Goal: Task Accomplishment & Management: Use online tool/utility

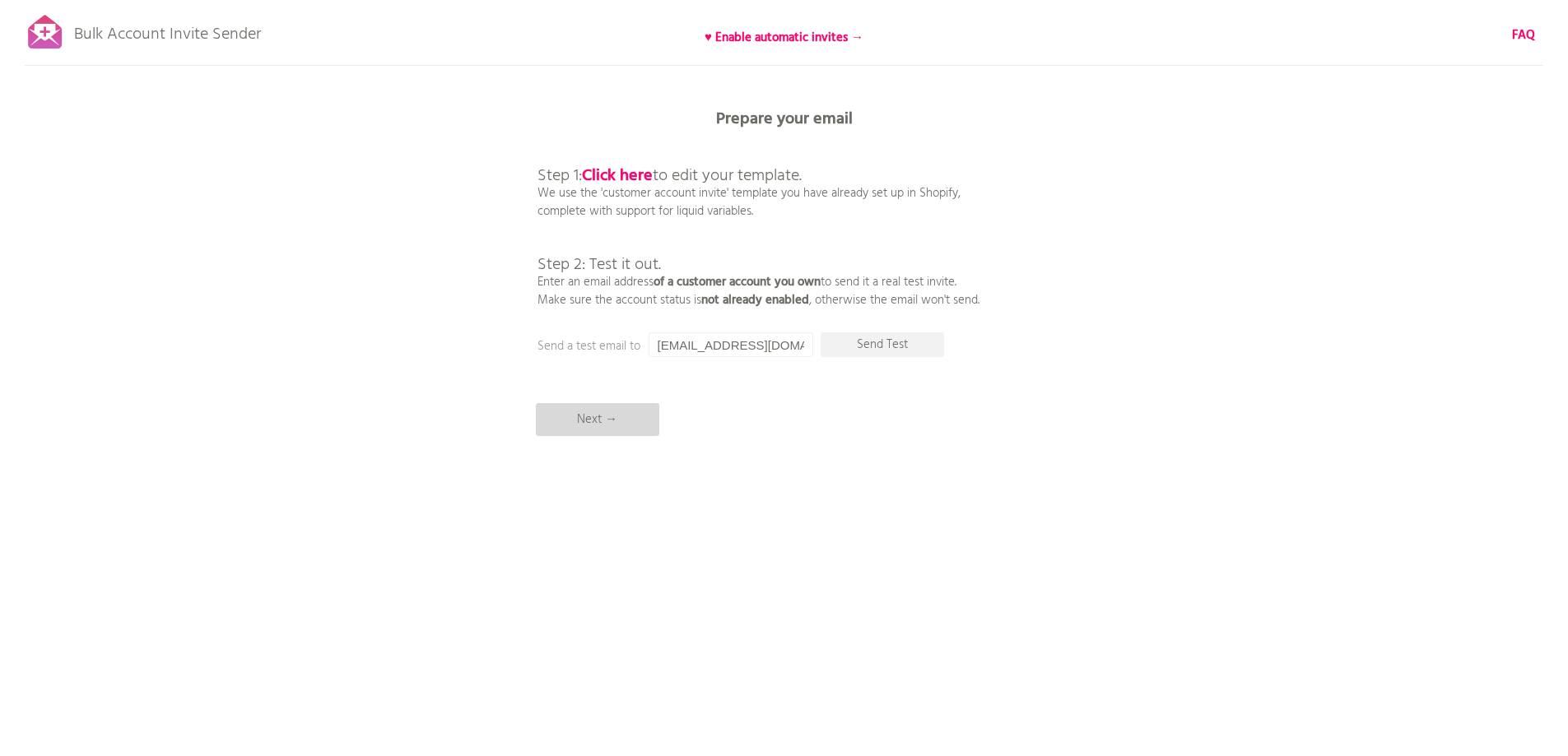
click at [603, 416] on p "Next →" at bounding box center [597, 420] width 123 height 33
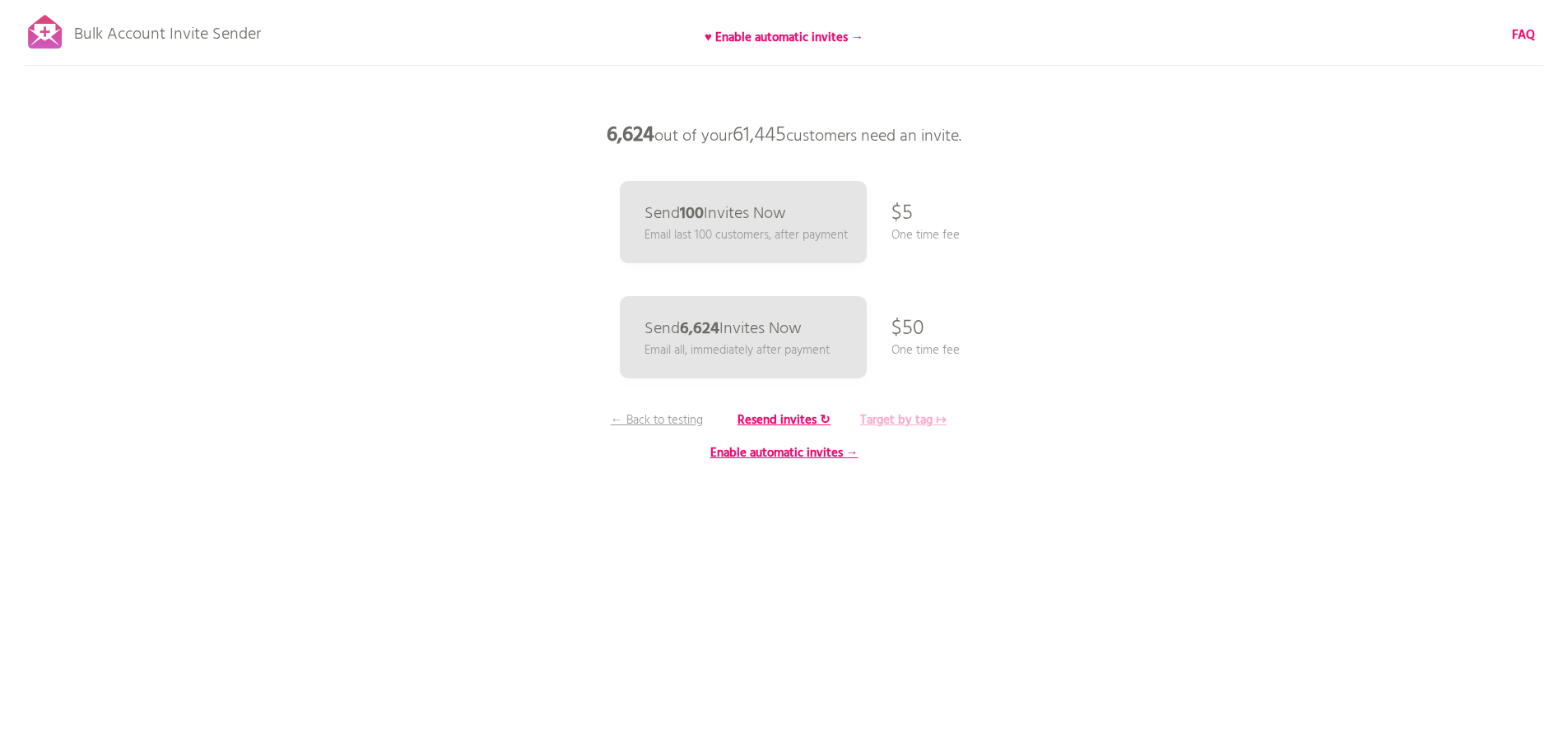
click at [897, 421] on b "Target by tag ↦" at bounding box center [903, 421] width 87 height 20
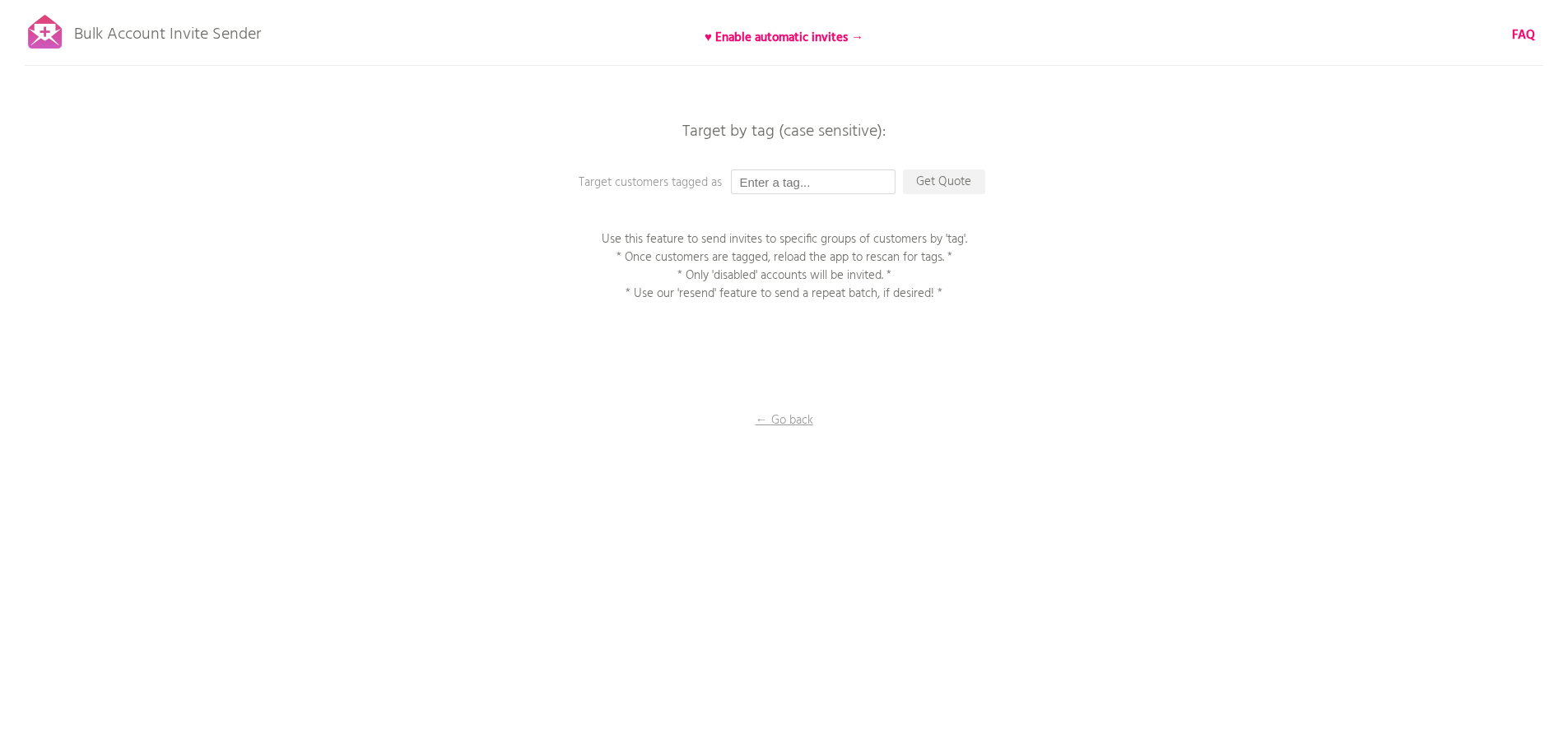
click at [812, 181] on input "text" at bounding box center [813, 181] width 165 height 25
type input "P1EE"
click at [931, 185] on p "Get Quote" at bounding box center [944, 181] width 82 height 25
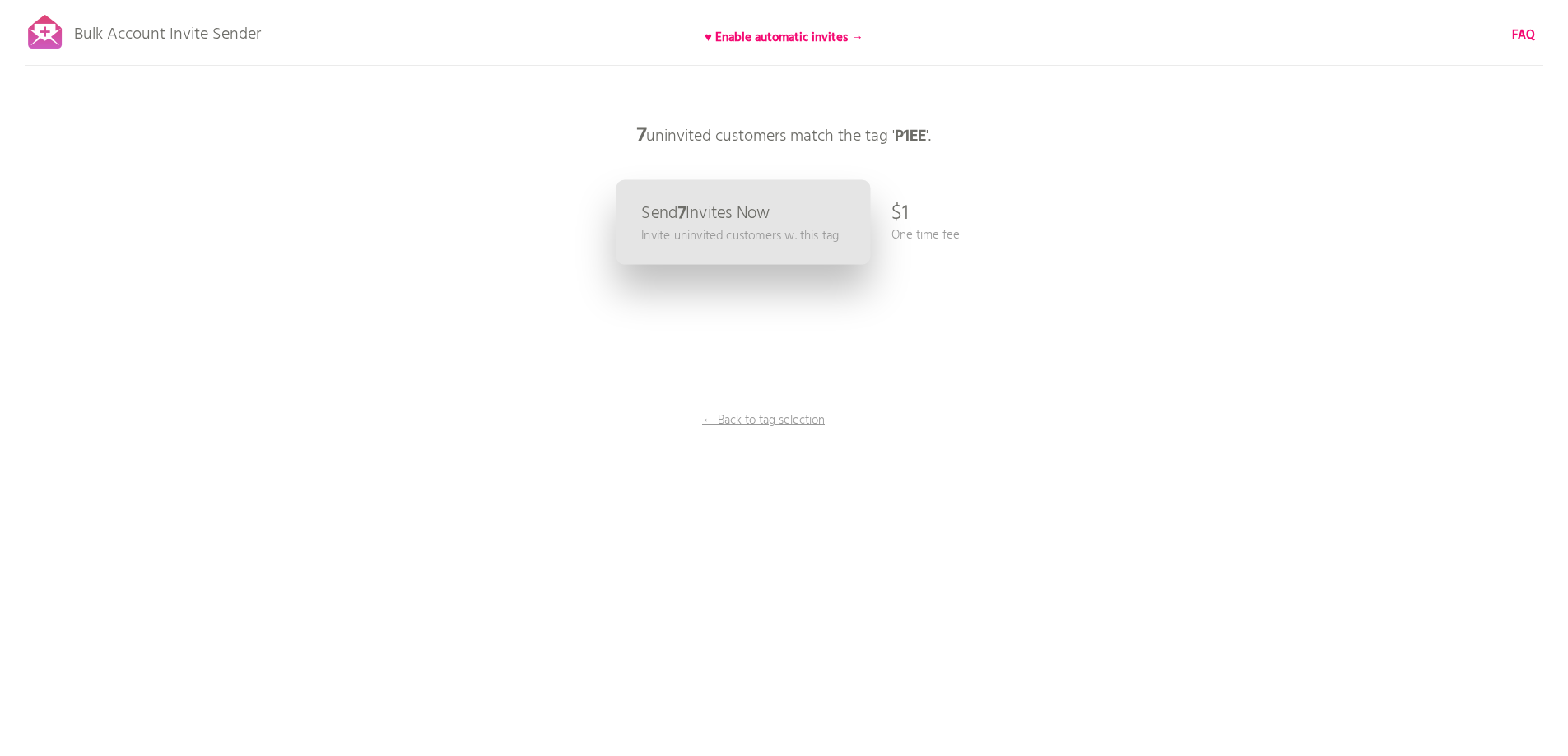
click at [752, 231] on p "Invite uninvited customers w. this tag" at bounding box center [740, 236] width 197 height 19
